Goal: Find specific page/section: Find specific page/section

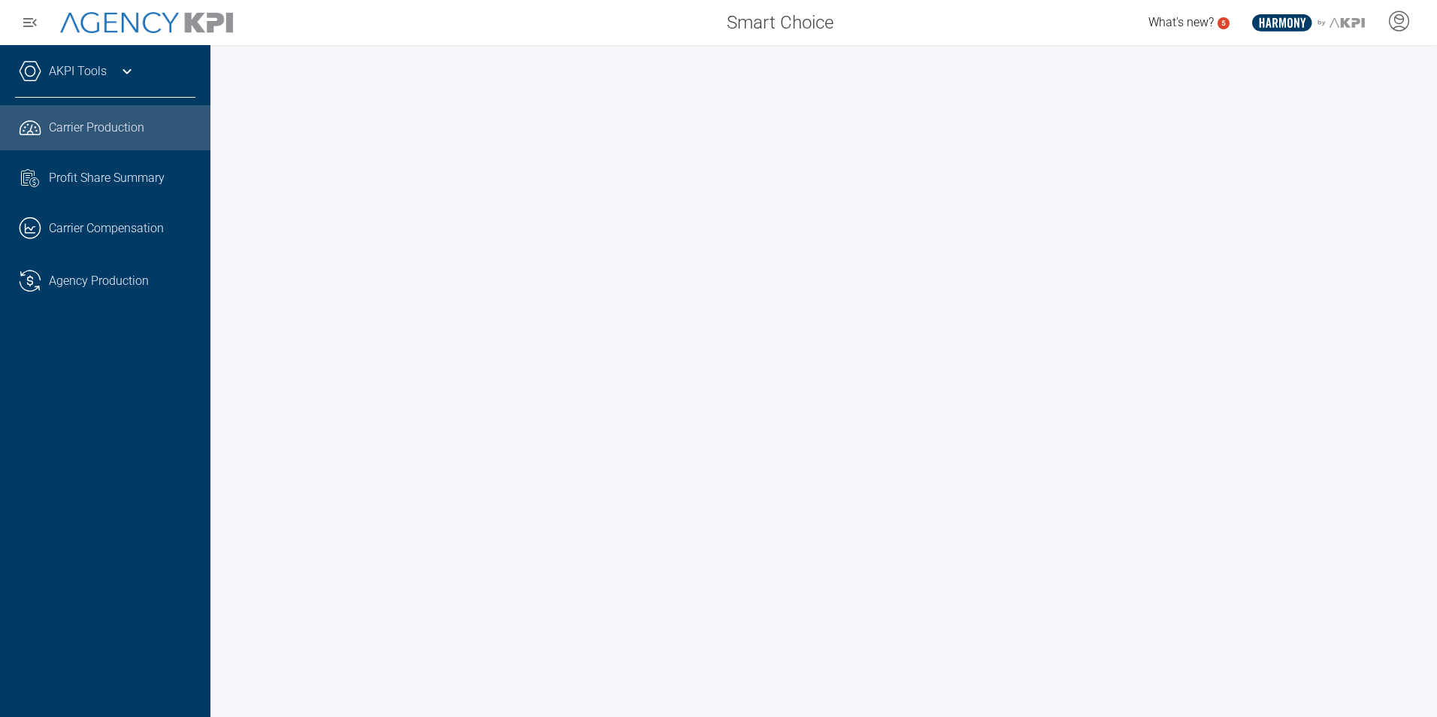
click at [73, 68] on link "AKPI Tools" at bounding box center [78, 71] width 58 height 18
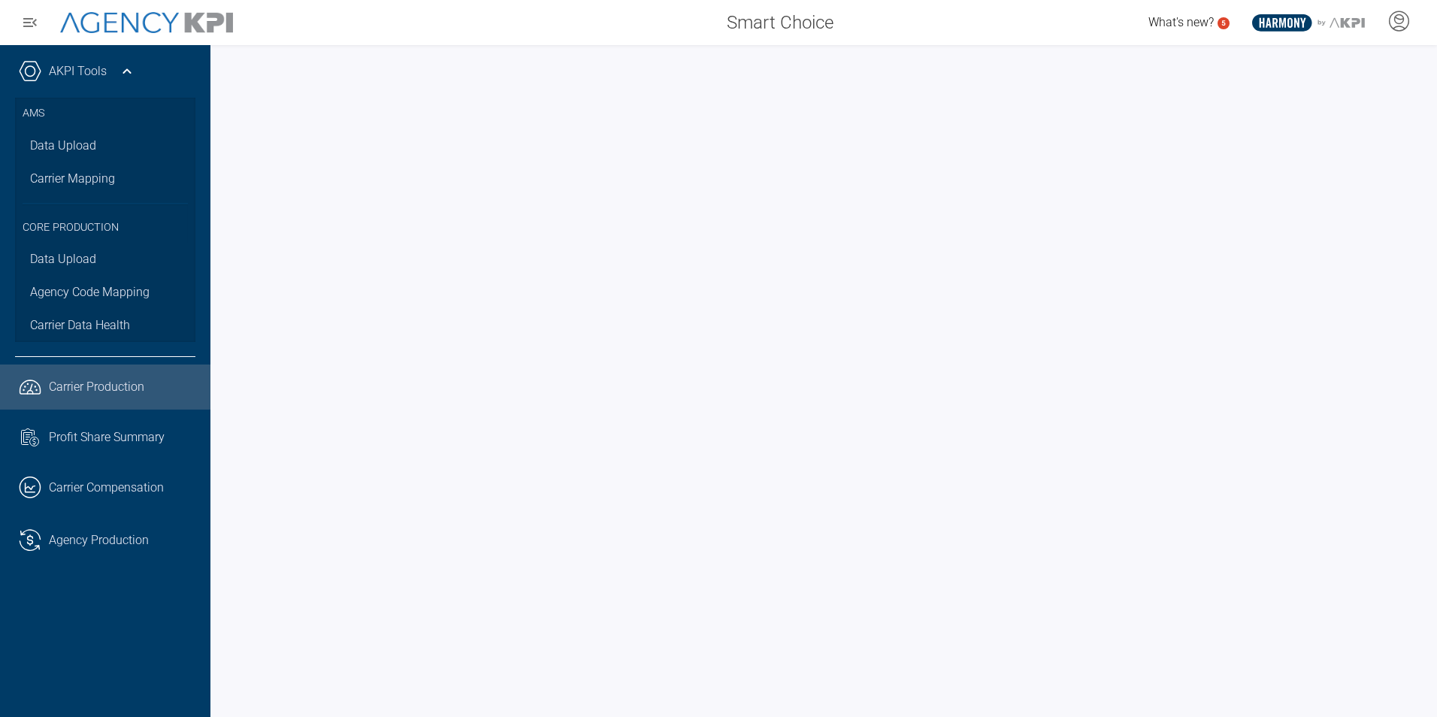
click at [85, 242] on h3 "Core Production" at bounding box center [105, 223] width 165 height 41
click at [93, 329] on span "Carrier Data Health" at bounding box center [80, 325] width 100 height 18
click at [48, 365] on link ".cls-1{fill:none;stroke:#221f20;stroke-linecap:round;stroke-linejoin:round;stro…" at bounding box center [105, 387] width 210 height 45
click at [92, 321] on span "Carrier Data Health" at bounding box center [80, 325] width 100 height 18
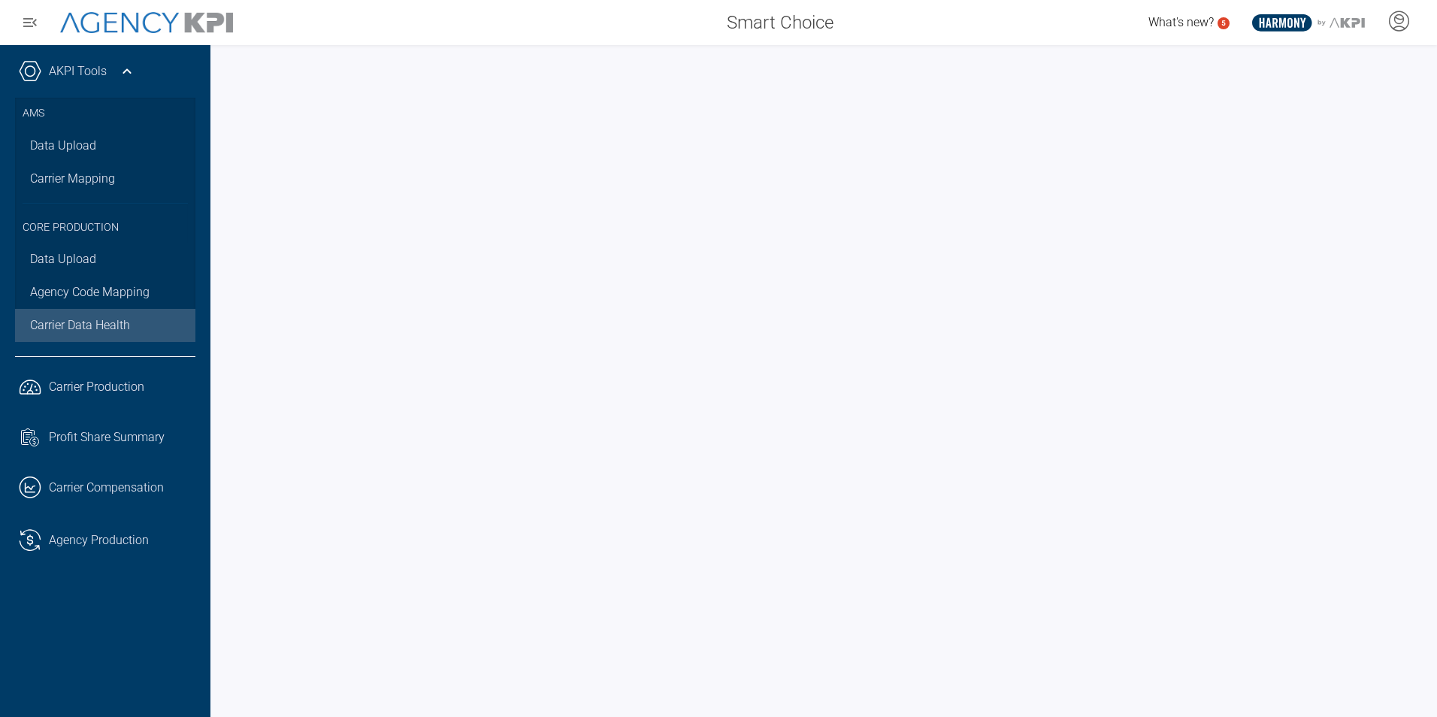
click at [1436, 263] on div at bounding box center [823, 381] width 1227 height 672
